Goal: Communication & Community: Share content

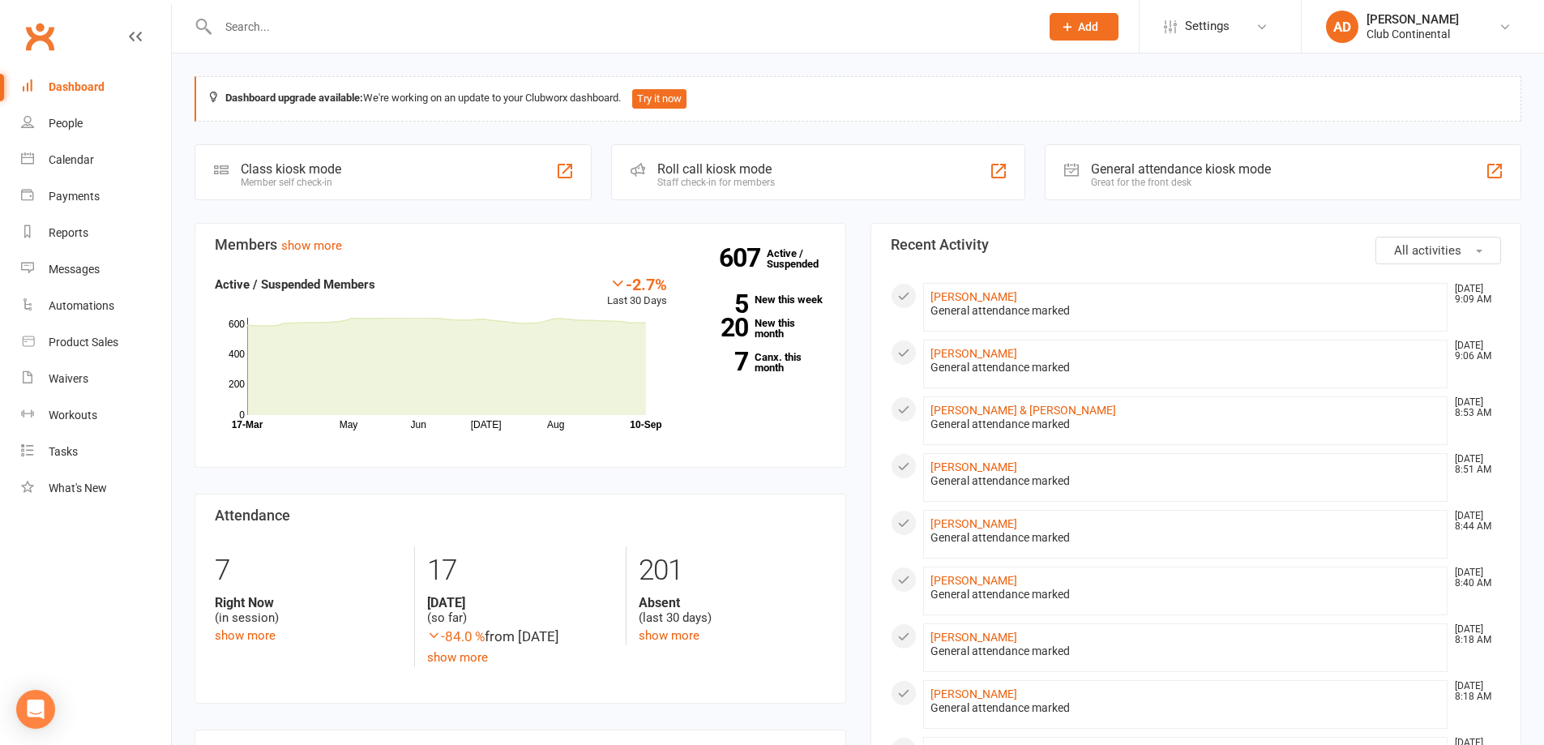
click at [110, 268] on link "Messages" at bounding box center [96, 269] width 150 height 36
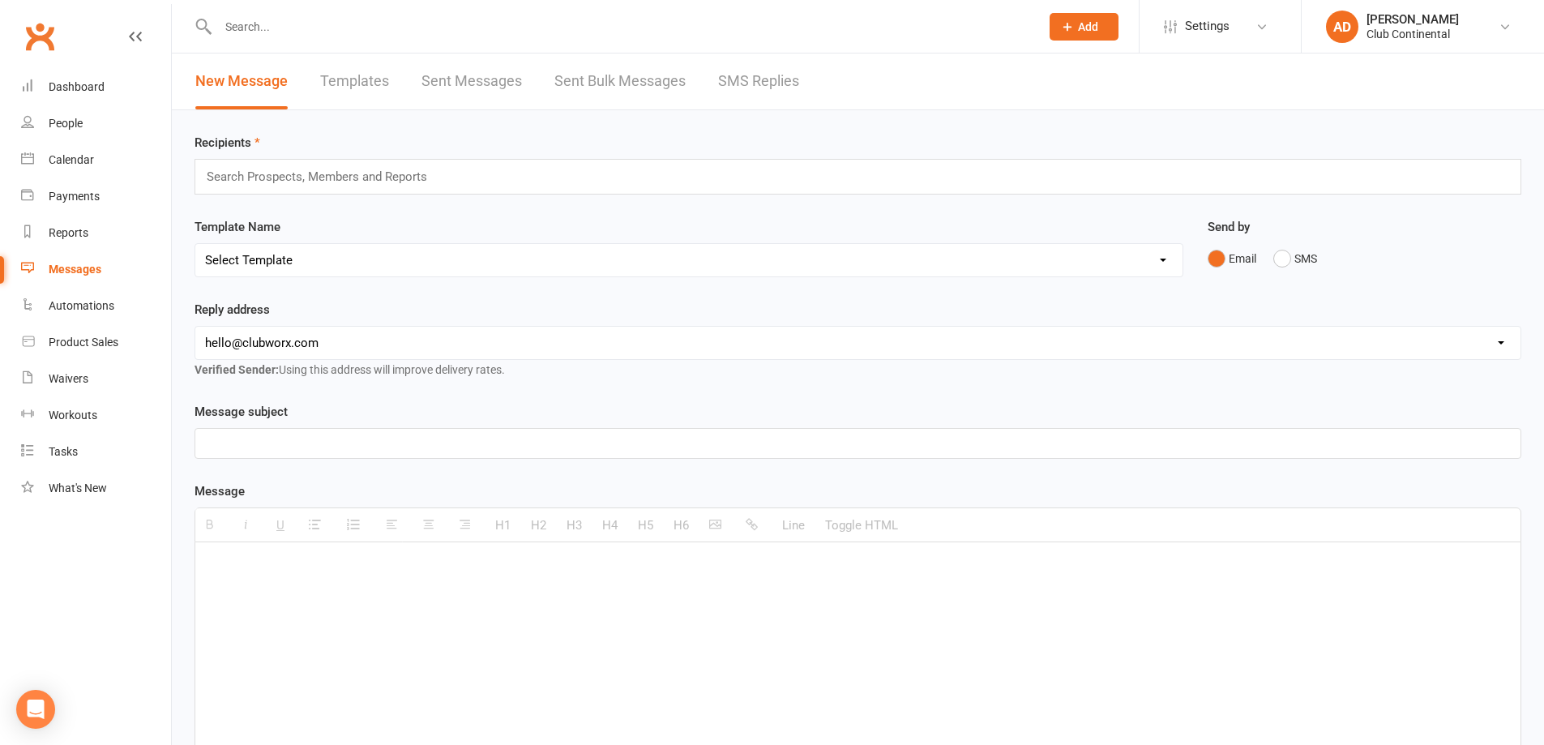
click at [667, 175] on div "Search Prospects, Members and Reports" at bounding box center [858, 177] width 1327 height 36
type input "active"
click at [406, 242] on li "Members - Active" at bounding box center [858, 245] width 1326 height 19
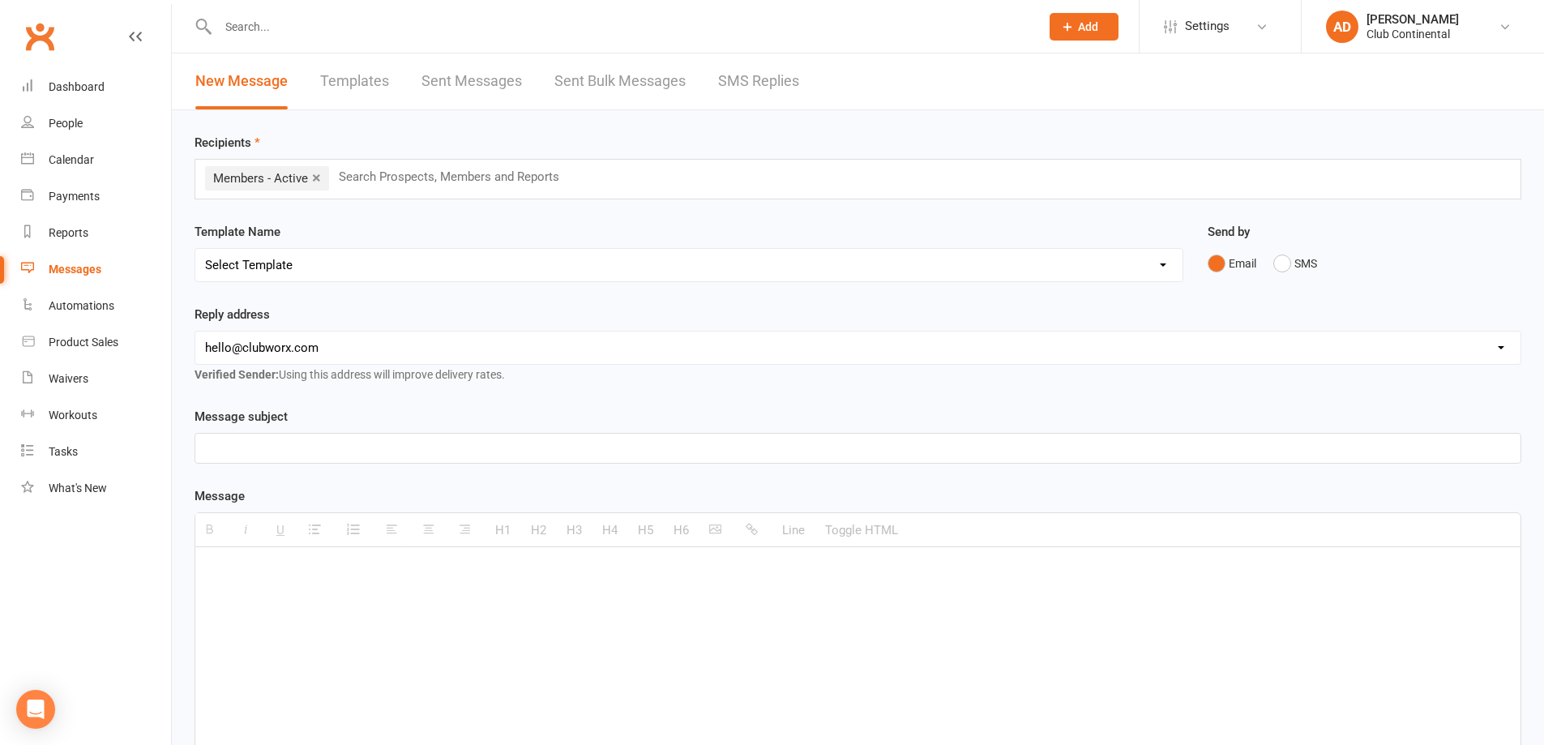
click at [371, 444] on p at bounding box center [858, 448] width 1306 height 19
click at [401, 594] on div at bounding box center [858, 668] width 1326 height 243
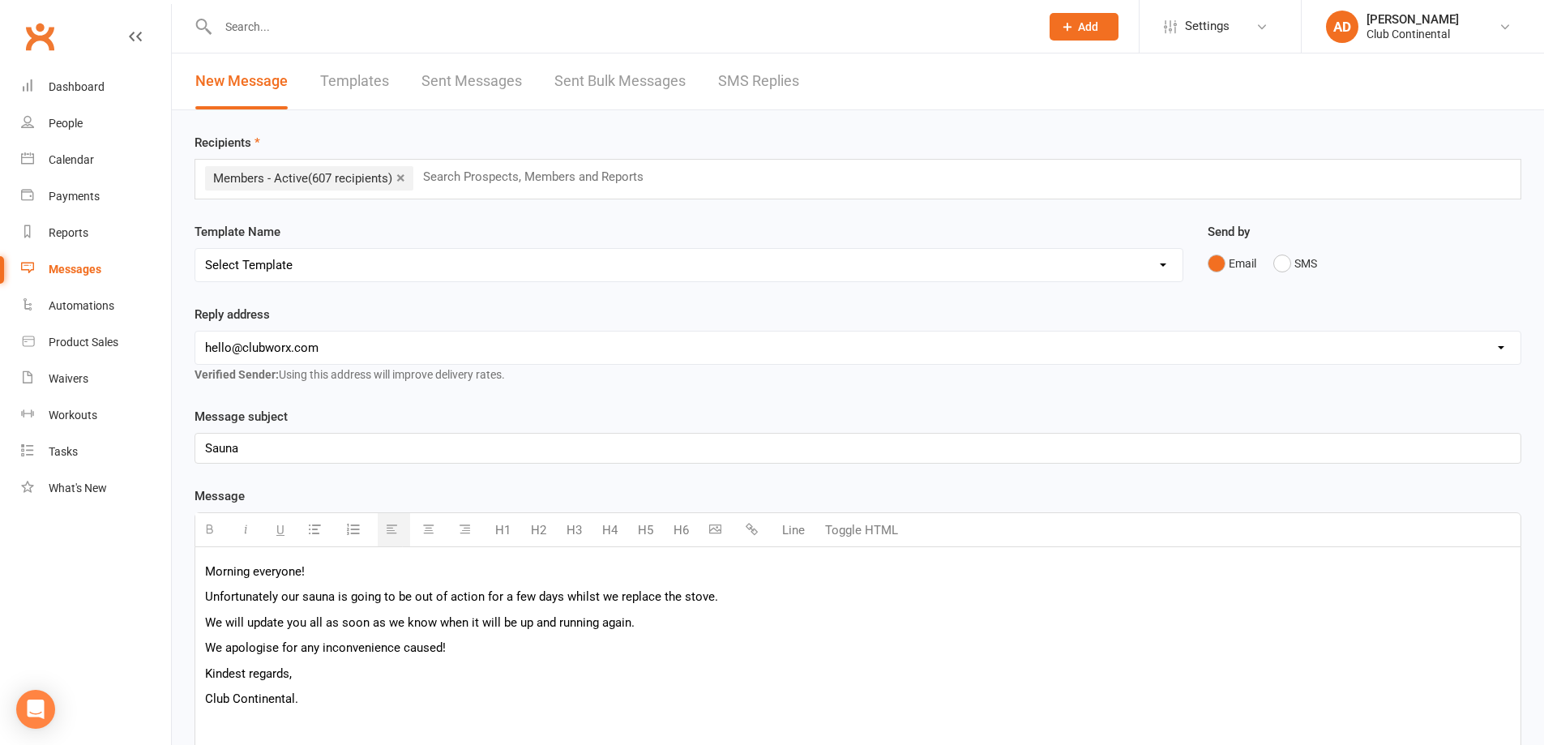
click at [330, 572] on p "Morning everyone!" at bounding box center [858, 571] width 1306 height 19
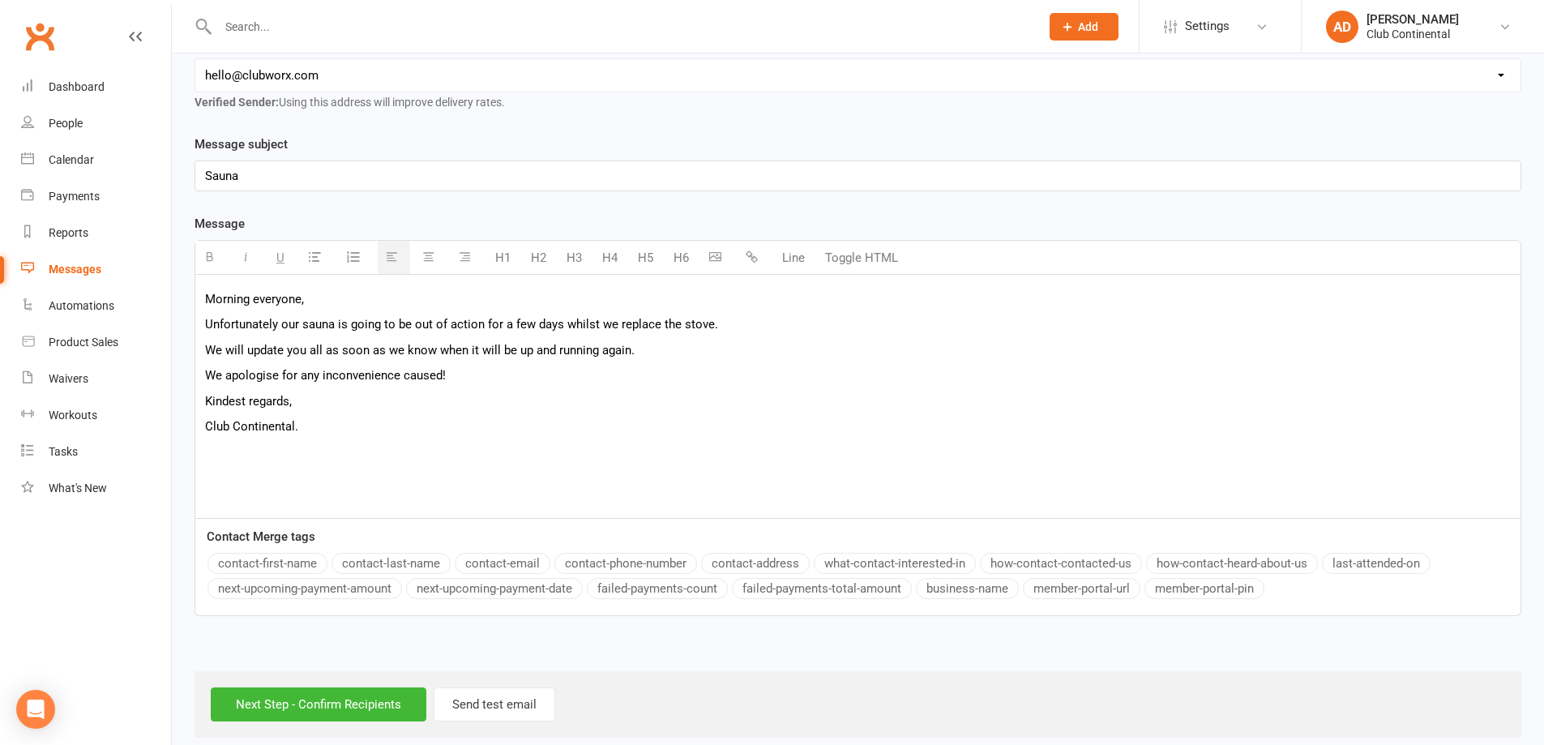
scroll to position [289, 0]
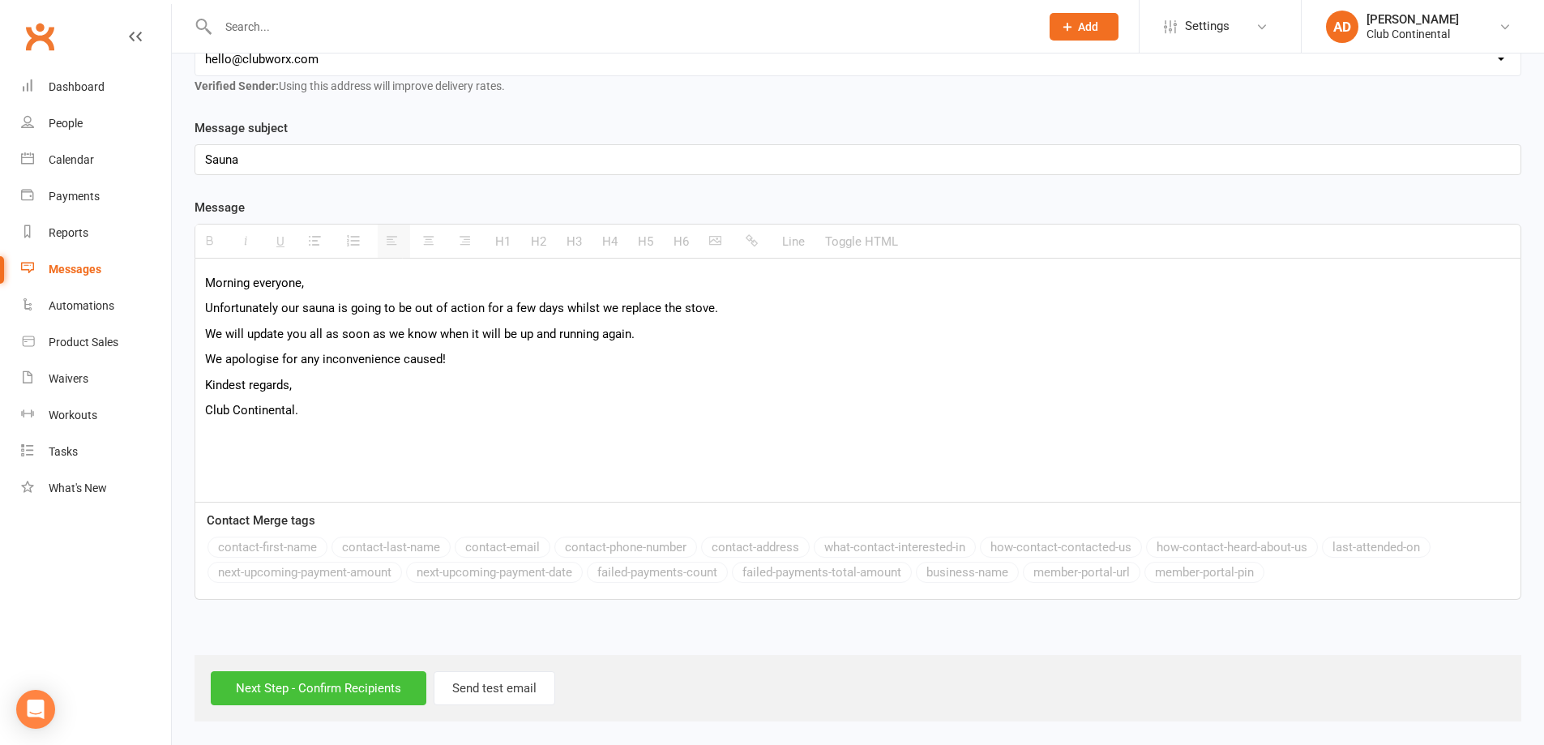
click at [372, 692] on input "Next Step - Confirm Recipients" at bounding box center [319, 688] width 216 height 34
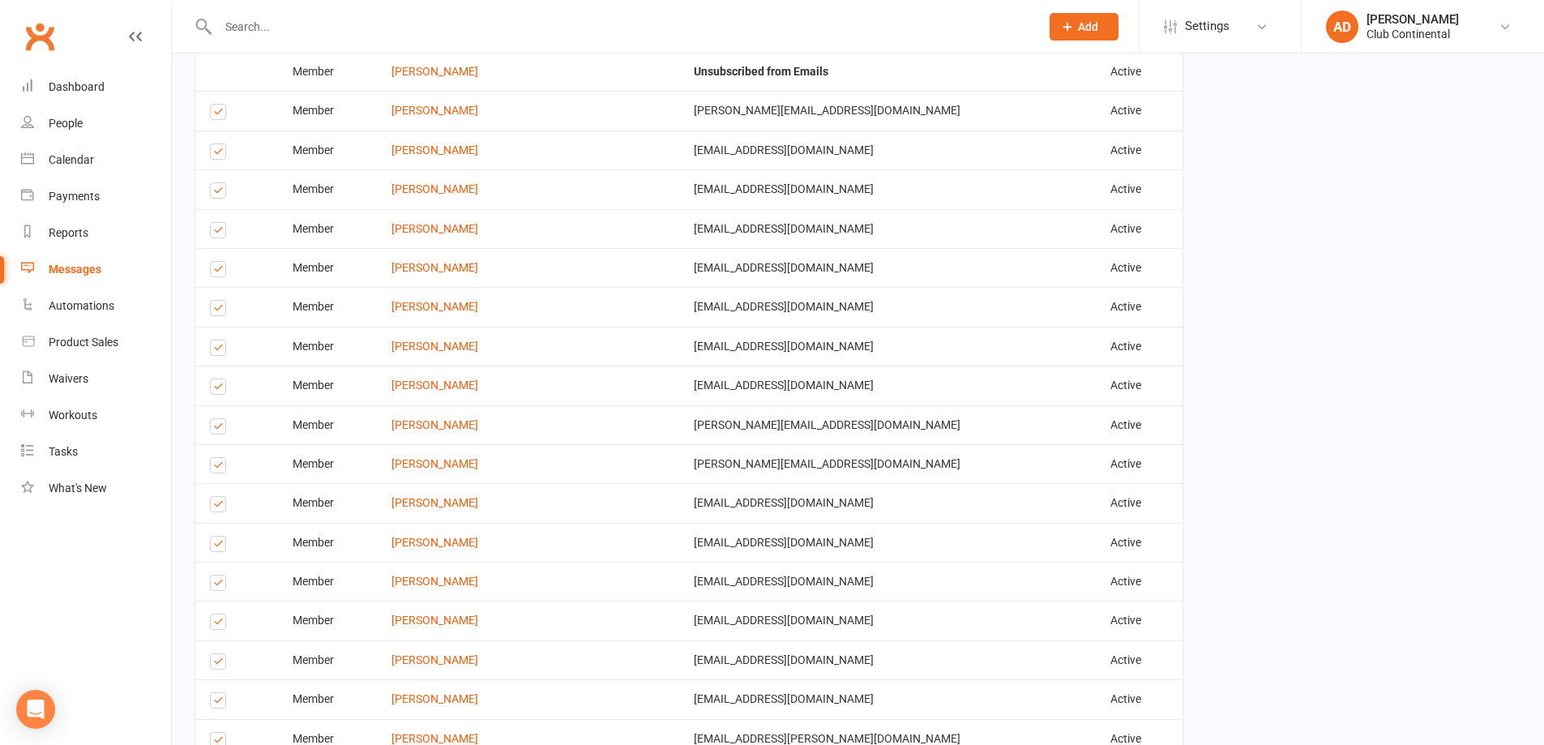
scroll to position [1990, 0]
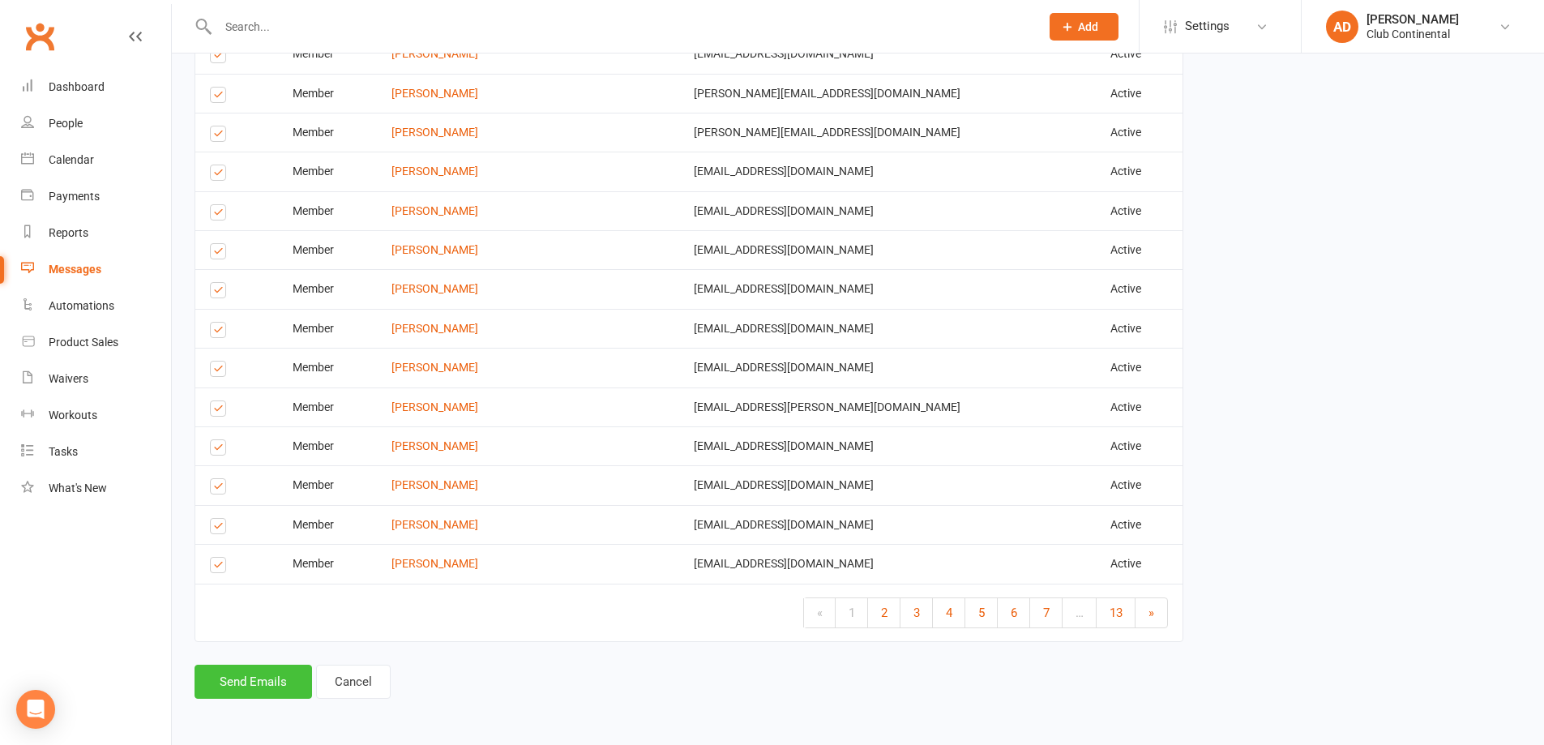
click at [229, 688] on button "Send Emails" at bounding box center [254, 682] width 118 height 34
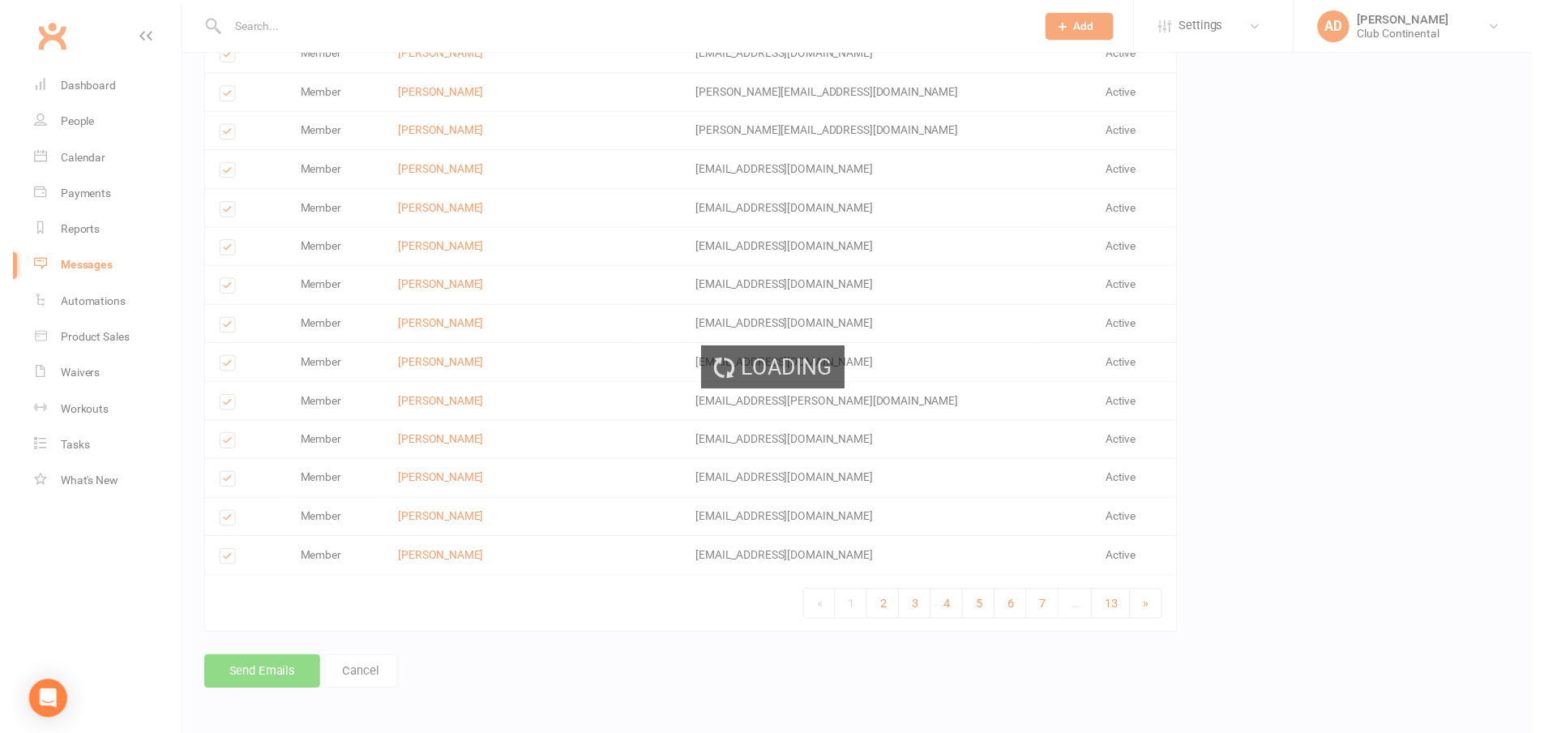
scroll to position [1983, 0]
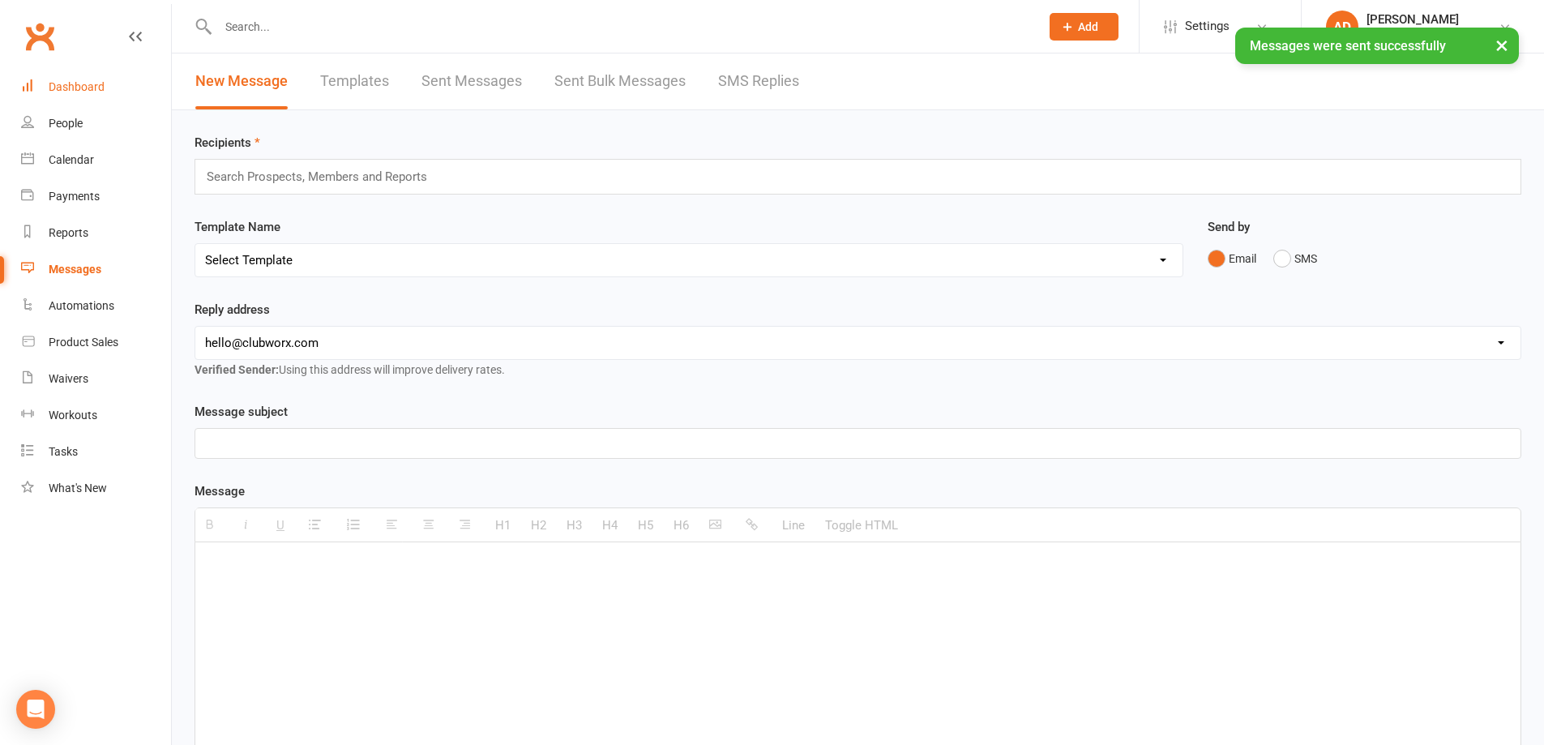
click at [80, 80] on div "Dashboard" at bounding box center [77, 86] width 56 height 13
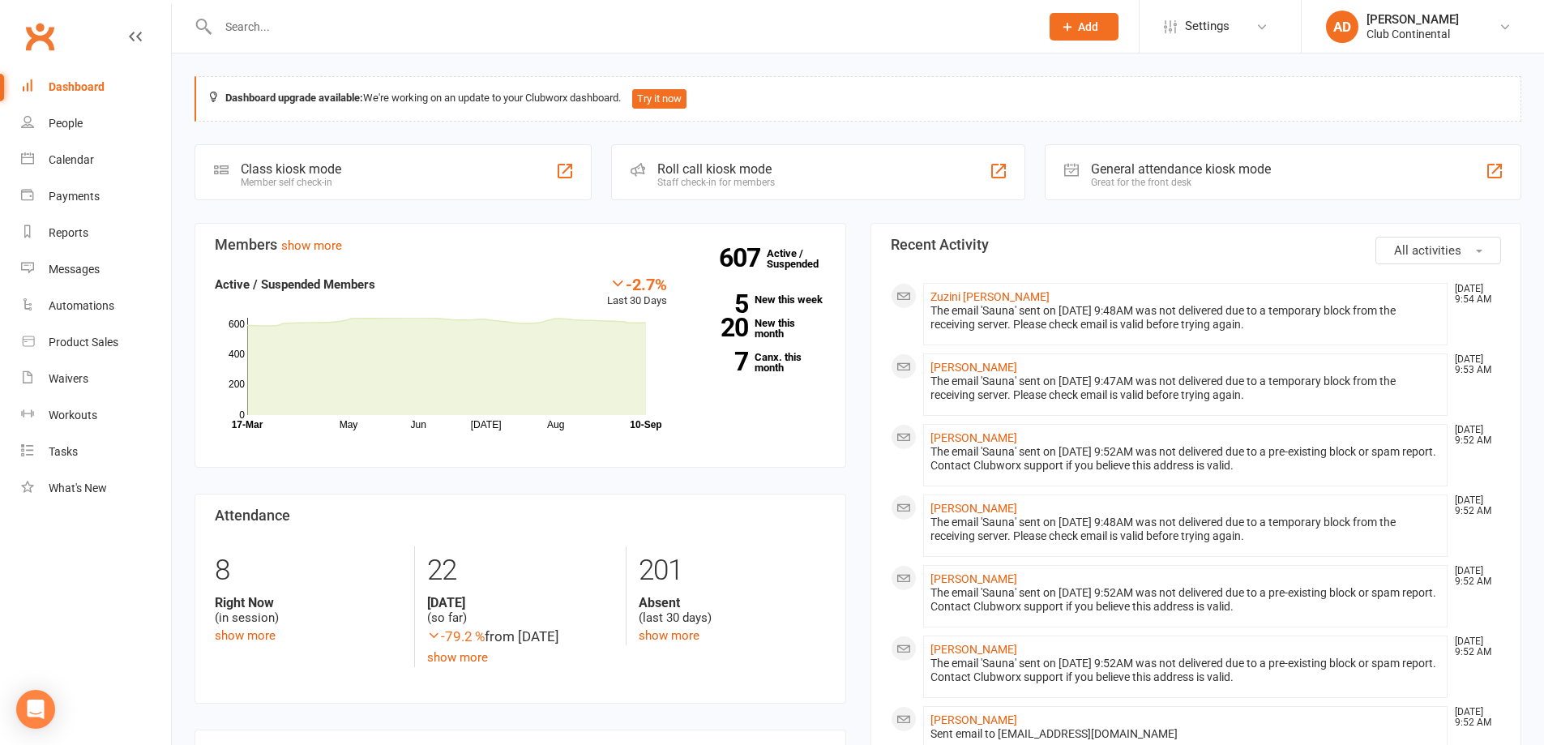
scroll to position [486, 0]
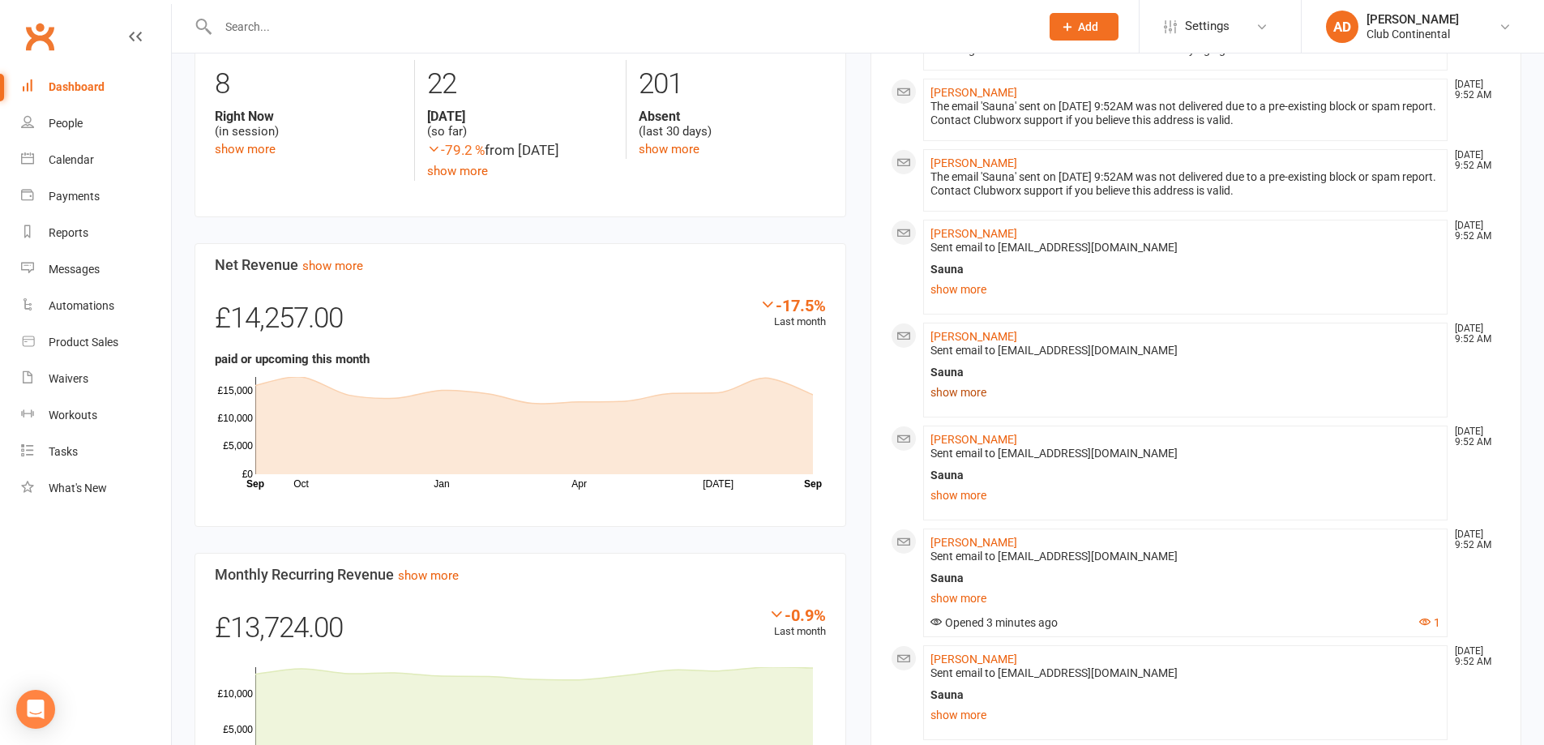
click at [971, 396] on link "show more" at bounding box center [1186, 392] width 511 height 23
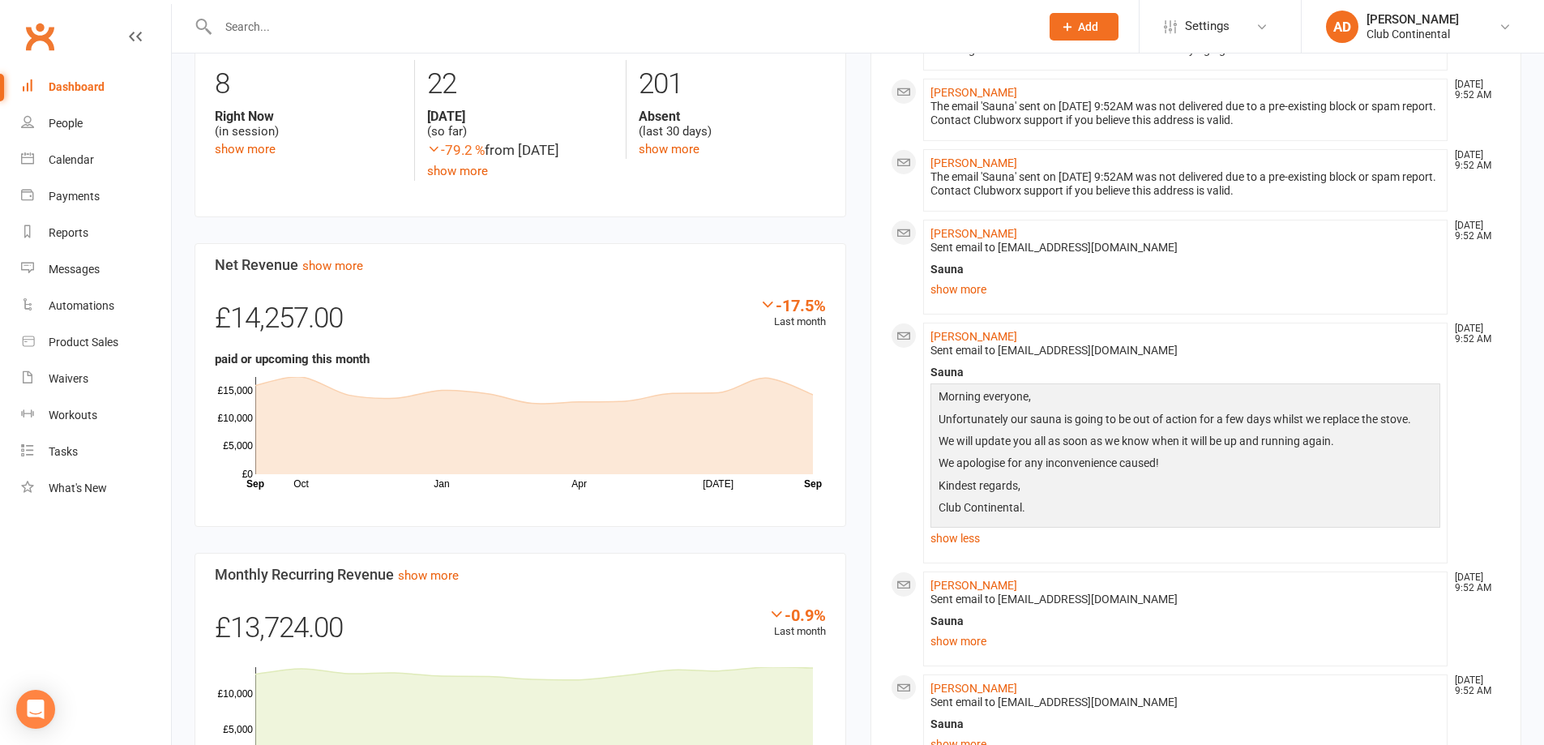
click at [63, 92] on div "Dashboard" at bounding box center [77, 86] width 56 height 13
click at [966, 535] on link "show less" at bounding box center [1186, 538] width 511 height 23
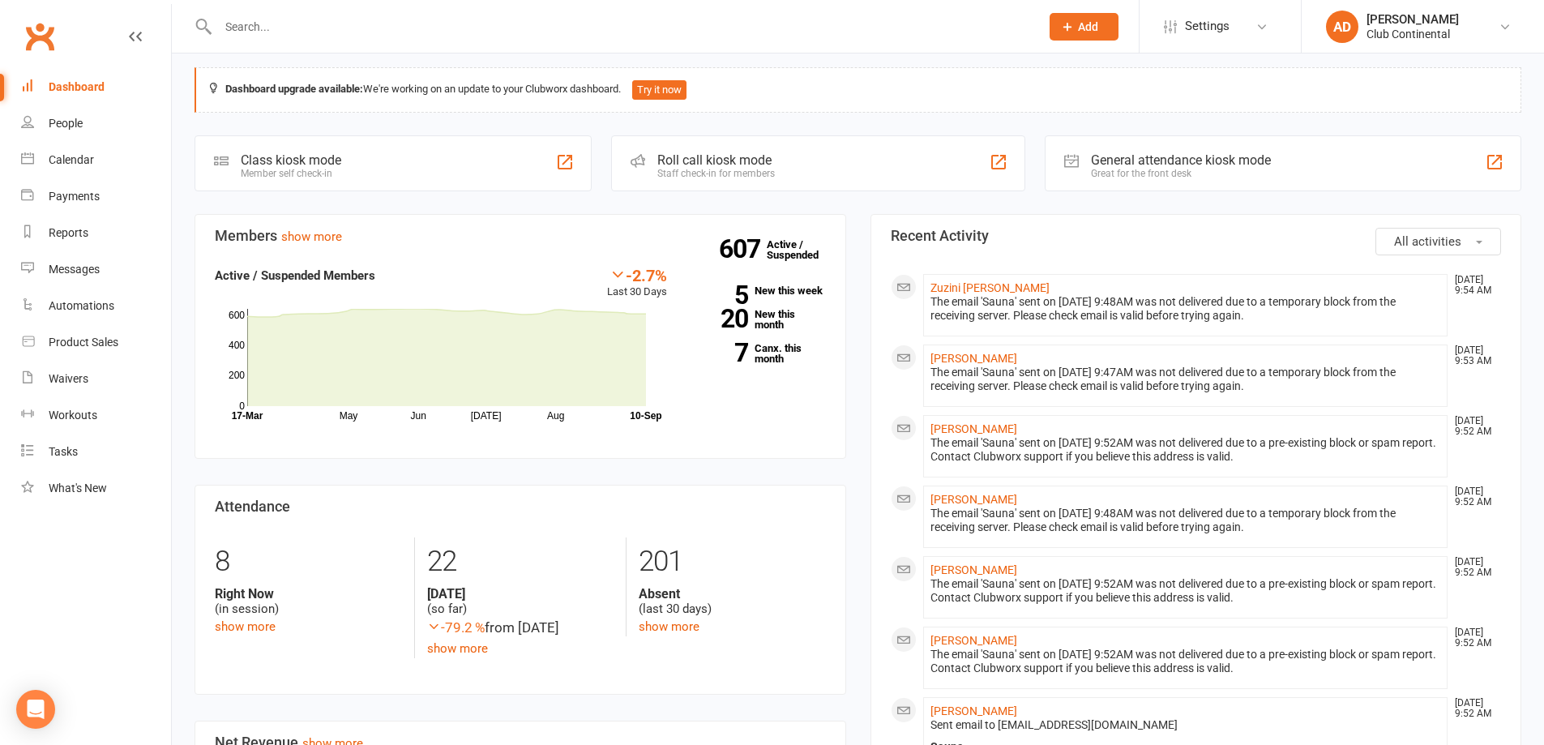
scroll to position [0, 0]
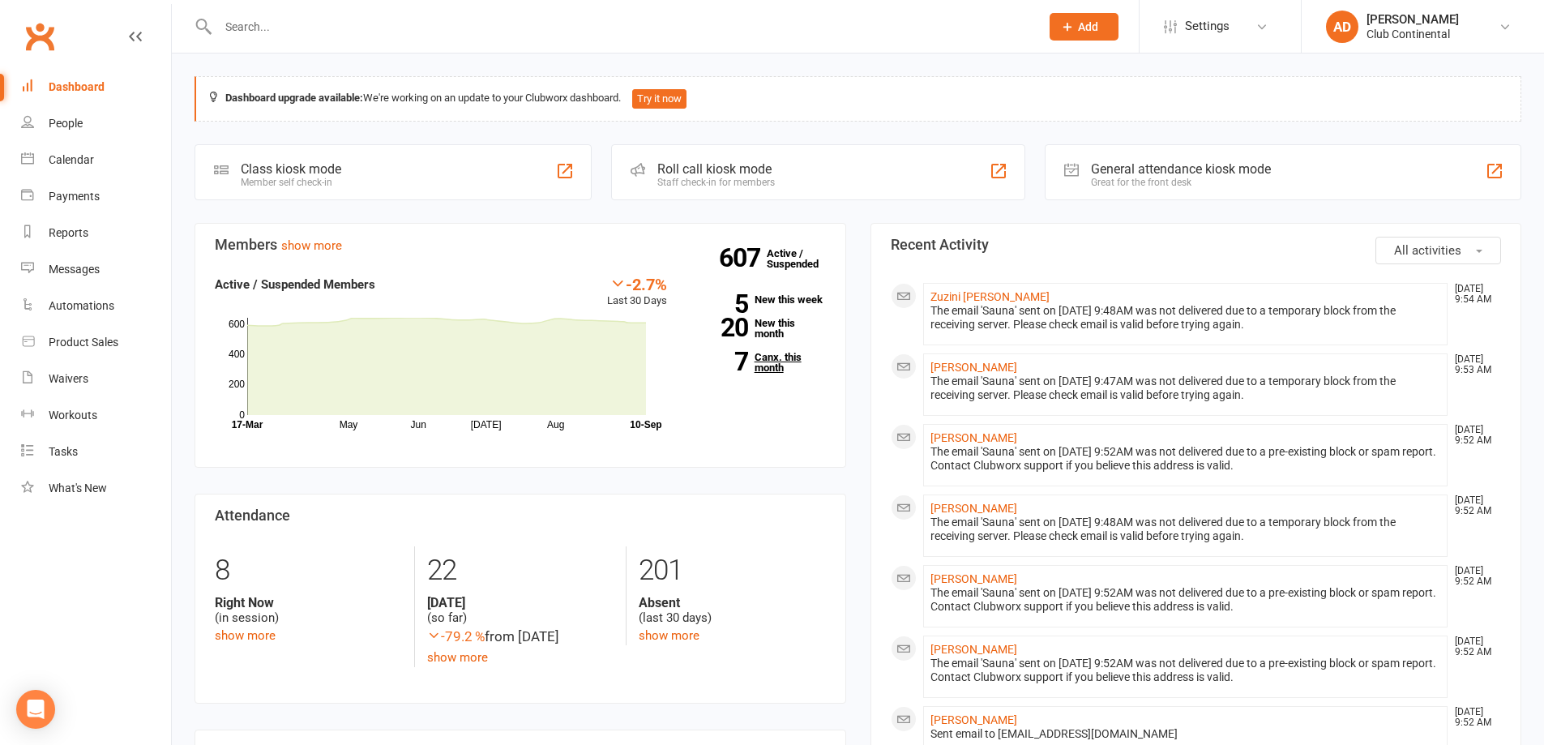
click at [762, 366] on link "7 Canx. this month" at bounding box center [759, 362] width 135 height 21
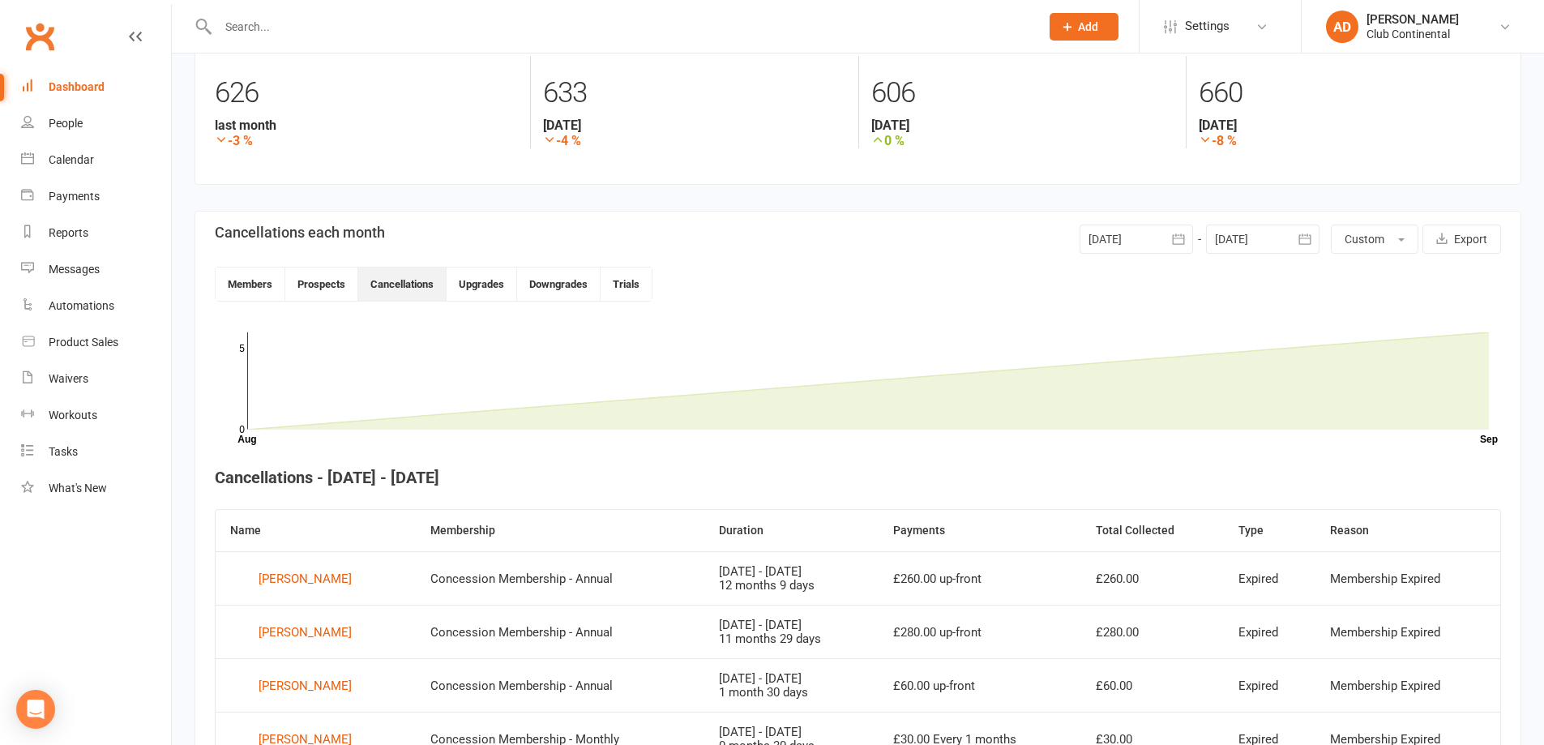
scroll to position [37, 0]
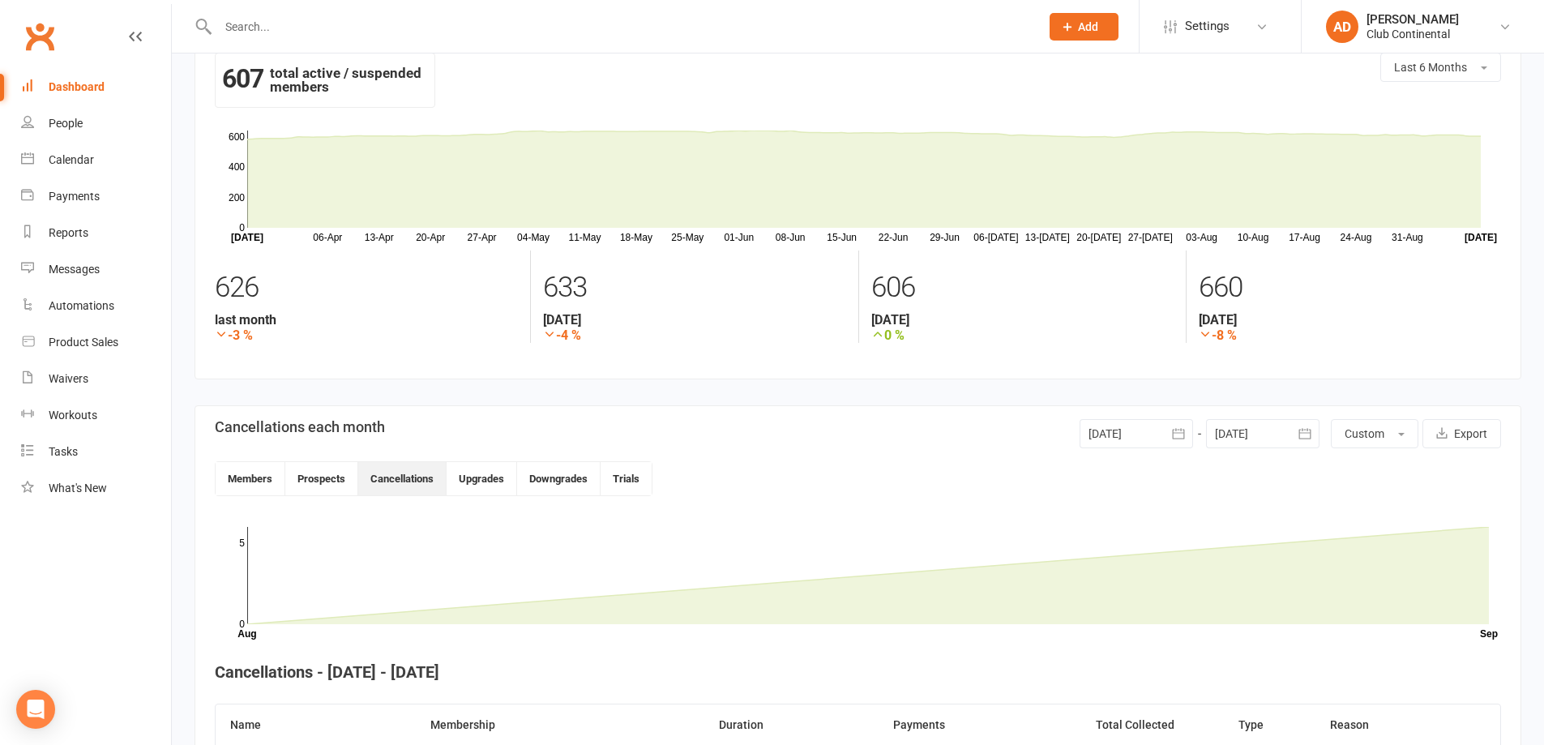
click at [90, 88] on div "Dashboard" at bounding box center [77, 86] width 56 height 13
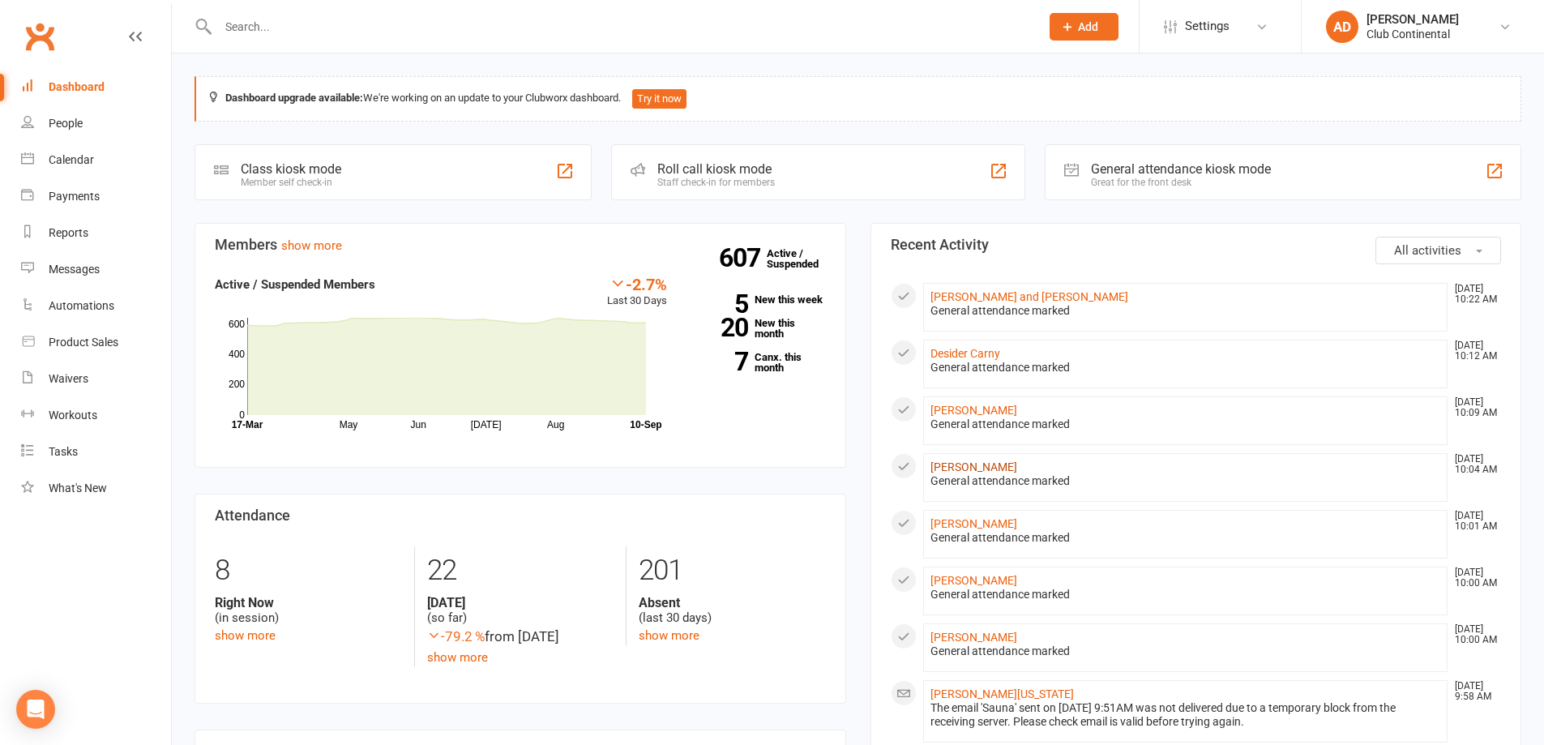
click at [974, 470] on link "[PERSON_NAME]" at bounding box center [974, 467] width 87 height 13
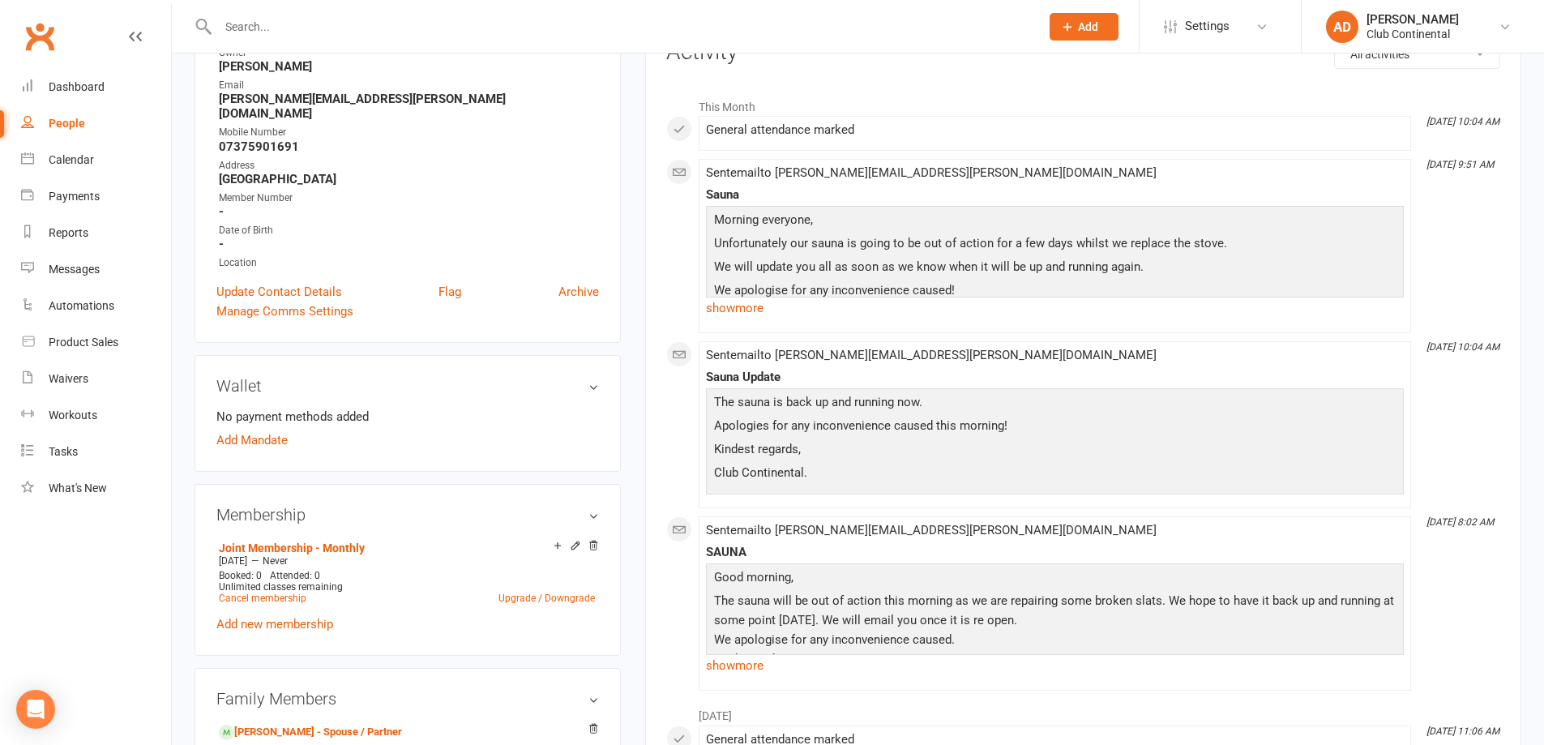
scroll to position [243, 0]
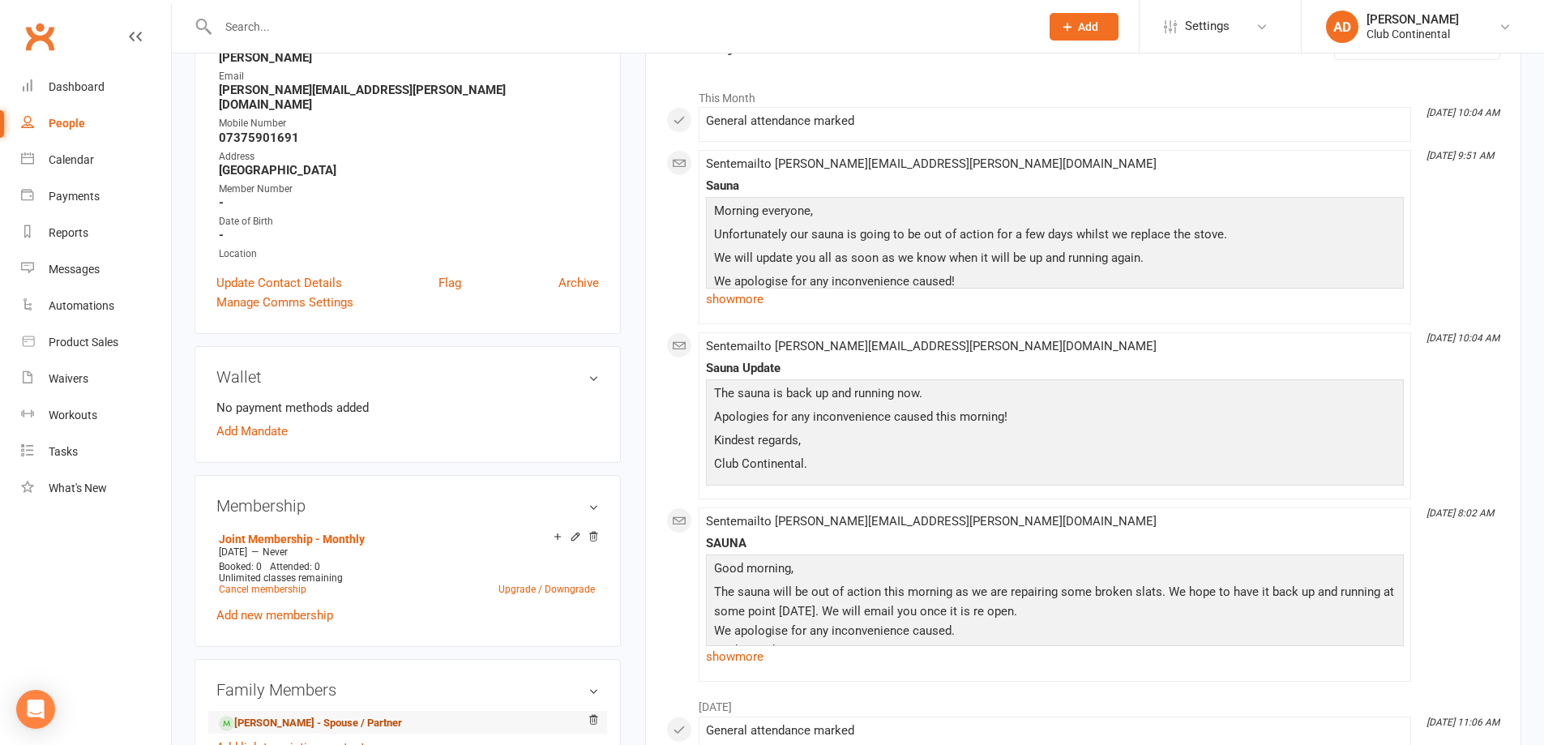
click at [370, 715] on link "[PERSON_NAME] - Spouse / Partner" at bounding box center [310, 723] width 183 height 17
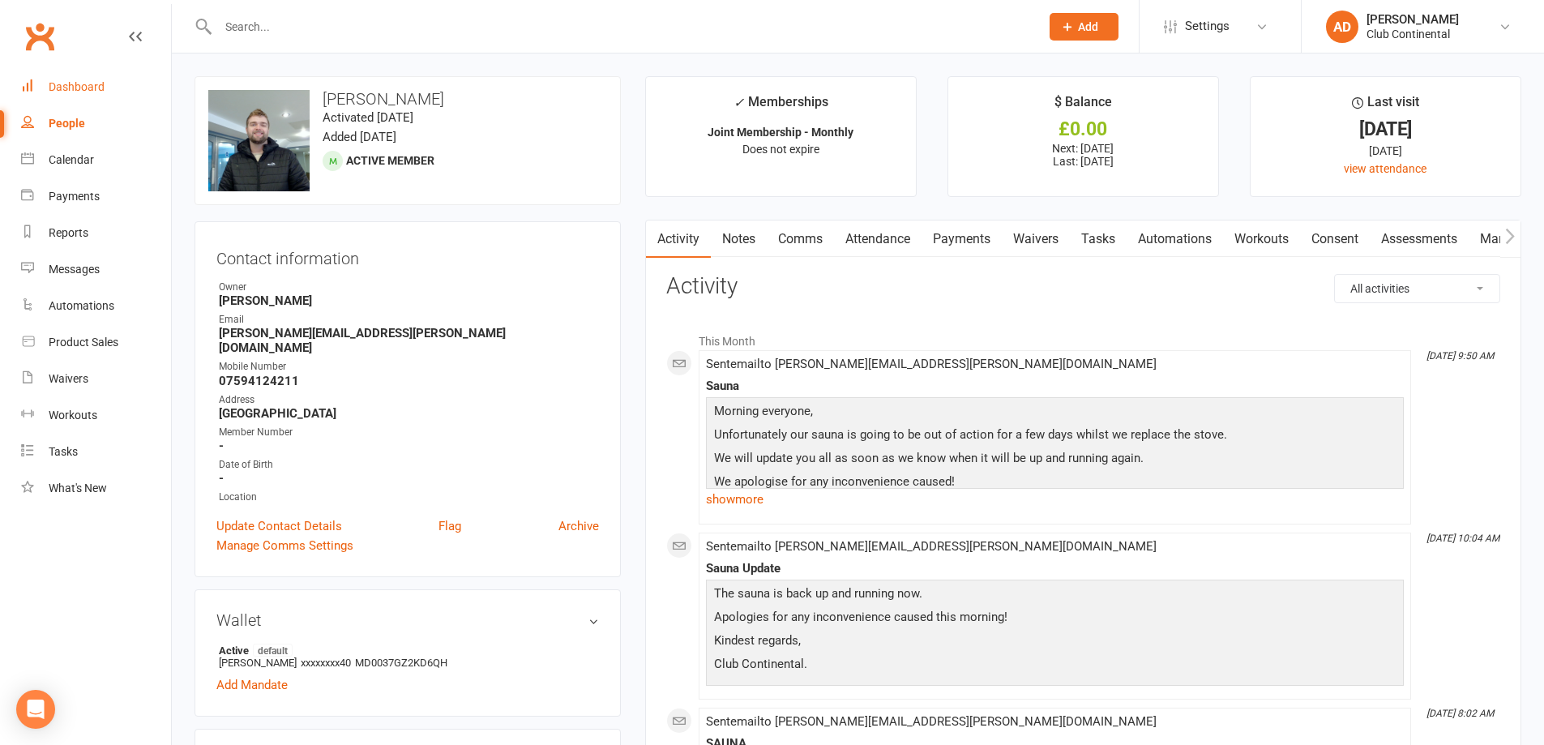
click at [69, 96] on link "Dashboard" at bounding box center [96, 87] width 150 height 36
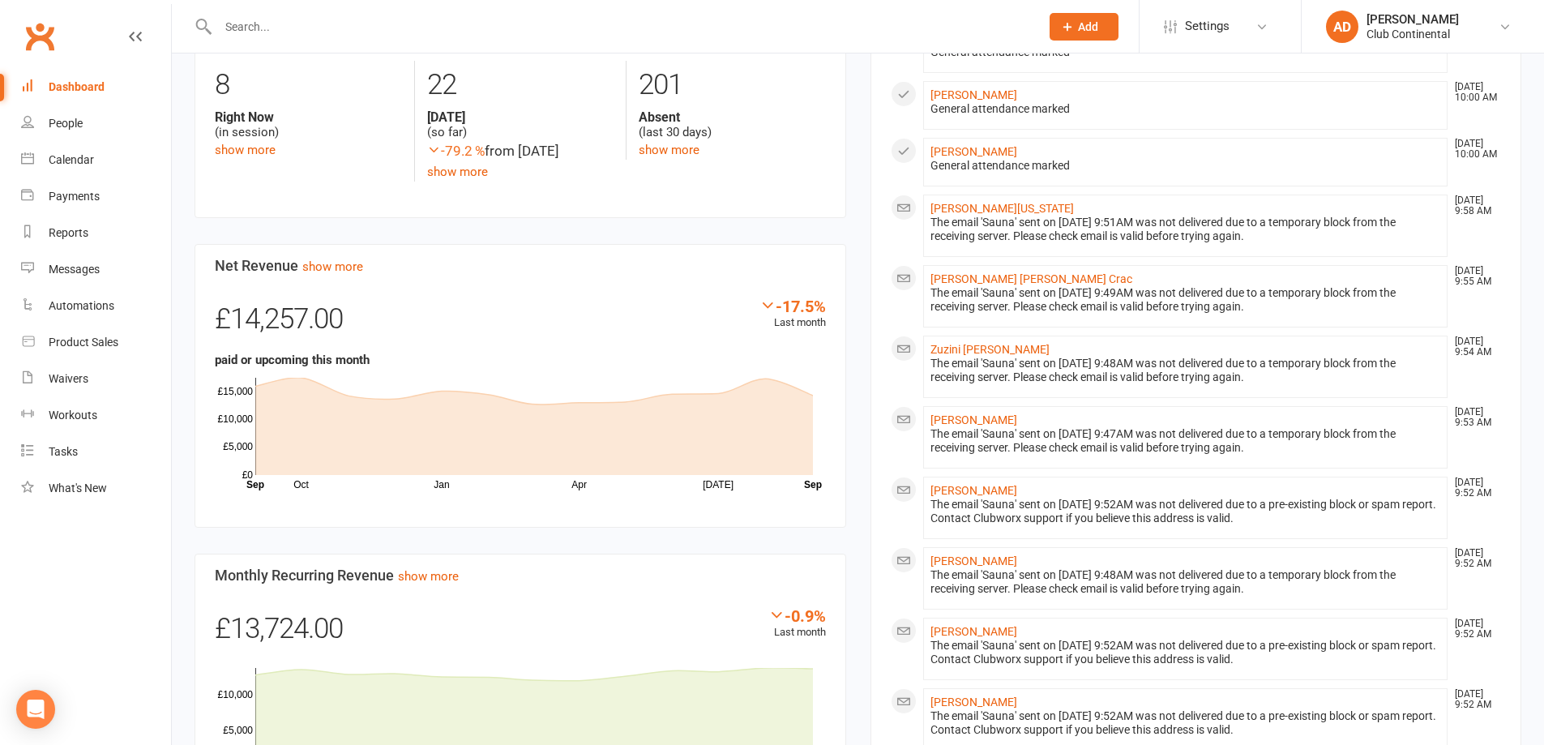
scroll to position [486, 0]
click at [989, 90] on link "[PERSON_NAME]" at bounding box center [974, 94] width 87 height 13
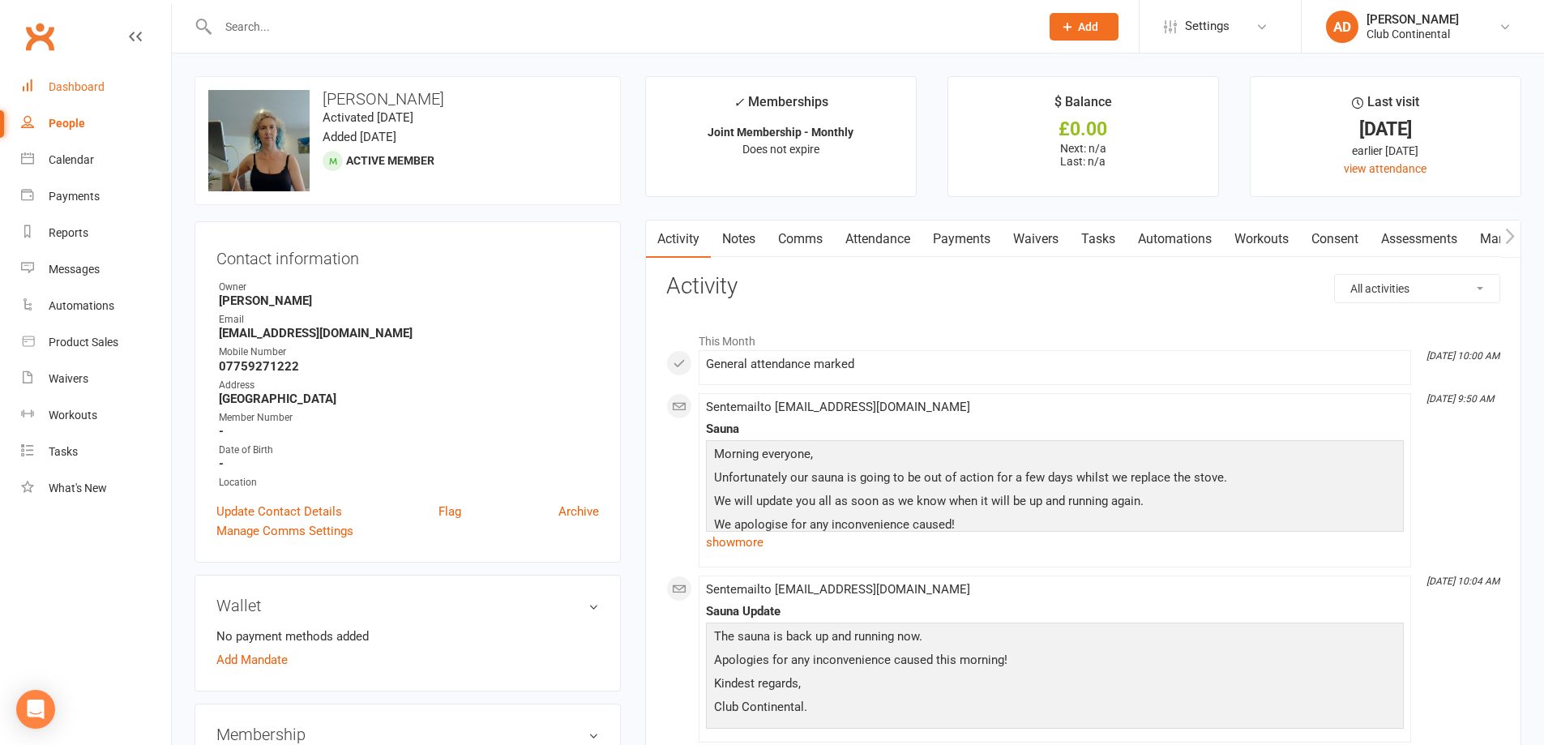
click at [87, 84] on div "Dashboard" at bounding box center [77, 86] width 56 height 13
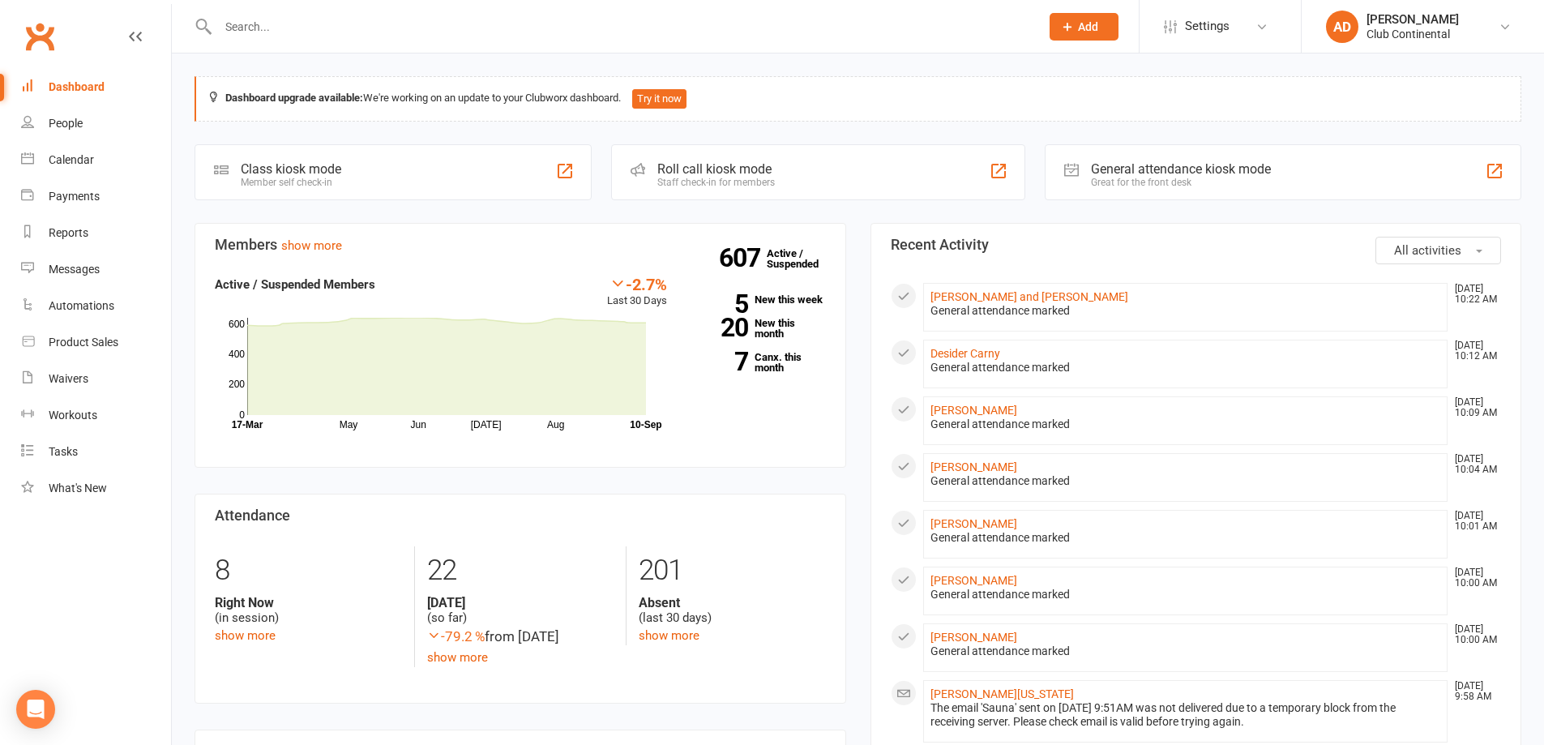
click at [6, 623] on nav "Clubworx Dashboard People Calendar Payments Reports Messages Automations Produc…" at bounding box center [86, 376] width 172 height 745
